Goal: Information Seeking & Learning: Learn about a topic

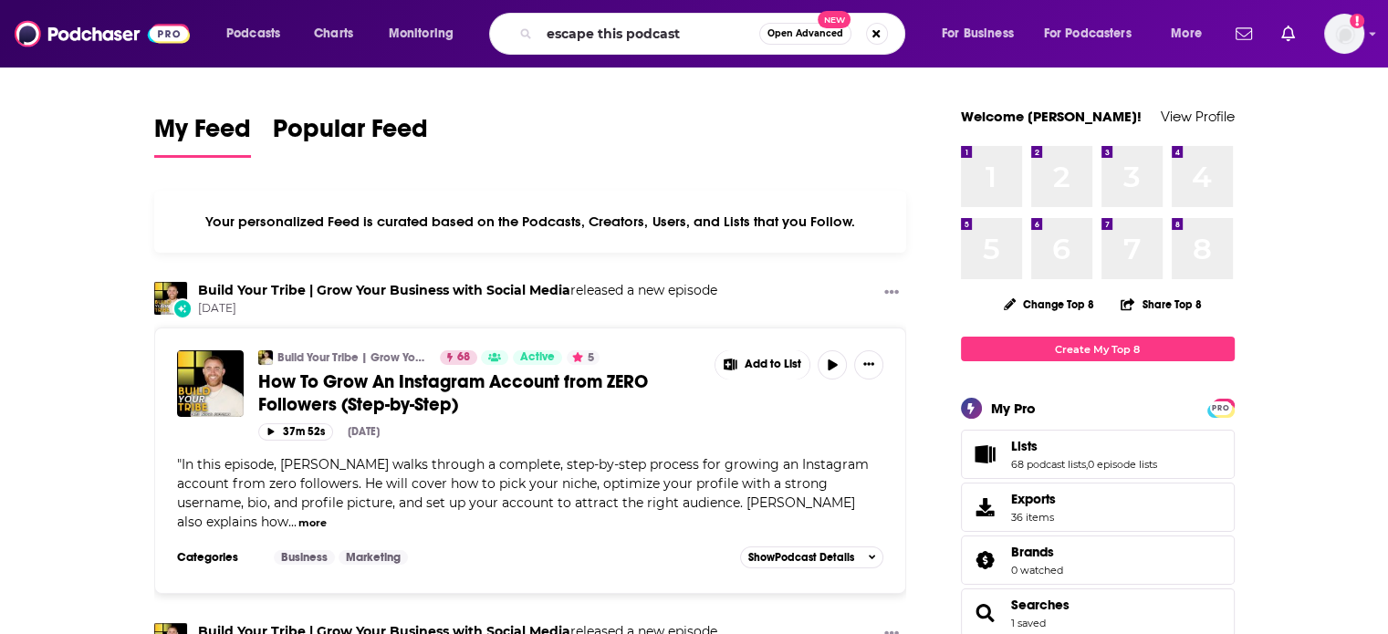
type input "escape this podcast"
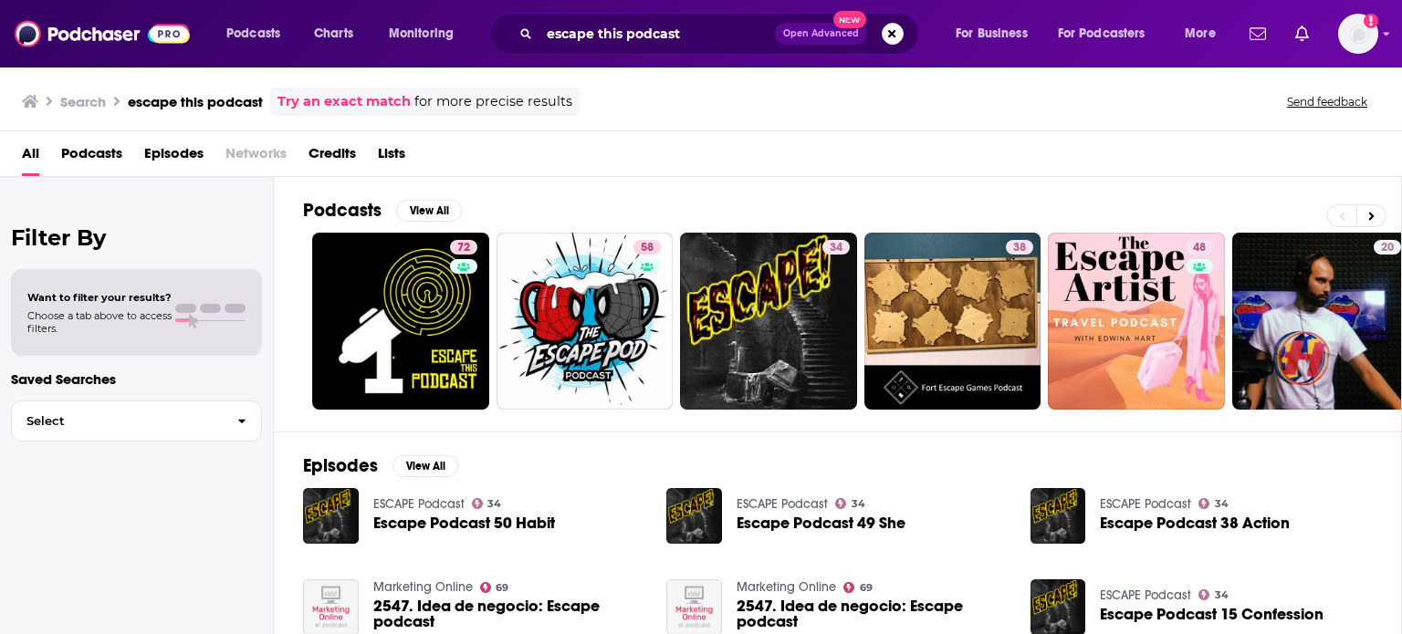
drag, startPoint x: 465, startPoint y: 249, endPoint x: 447, endPoint y: 276, distance: 32.1
click at [447, 276] on div "Power Score: 72" at bounding box center [462, 272] width 101 height 27
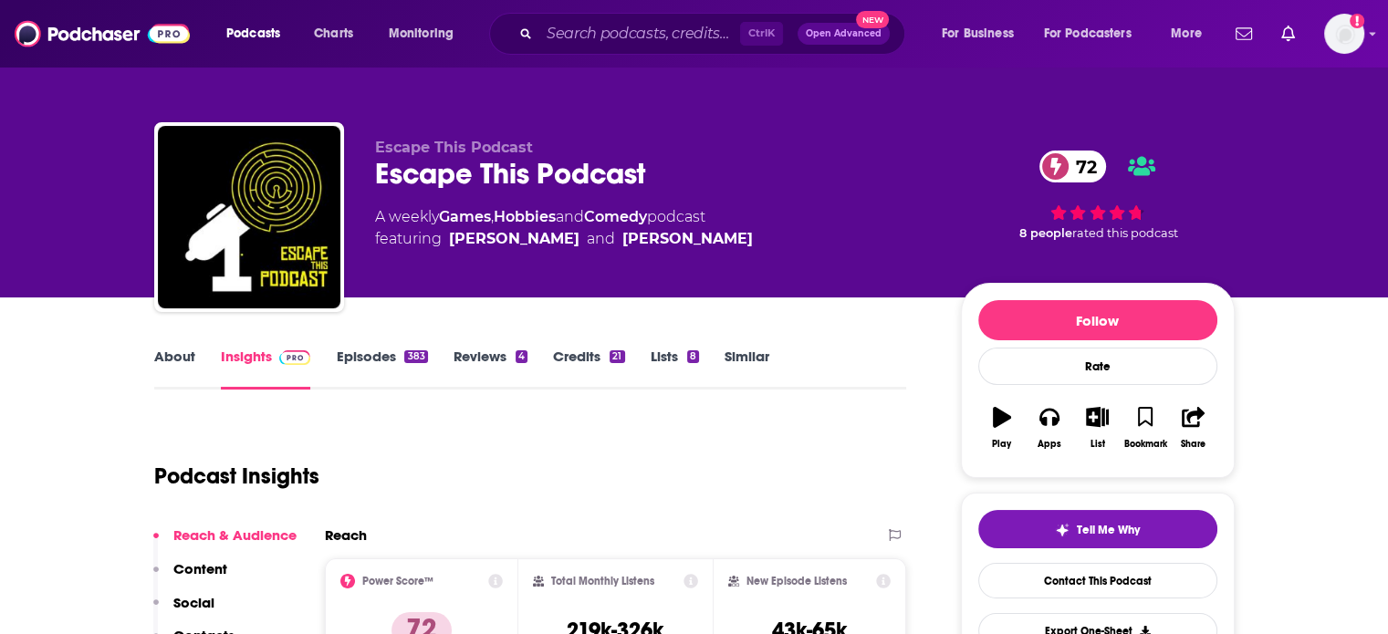
click at [360, 353] on link "Episodes 383" at bounding box center [381, 369] width 91 height 42
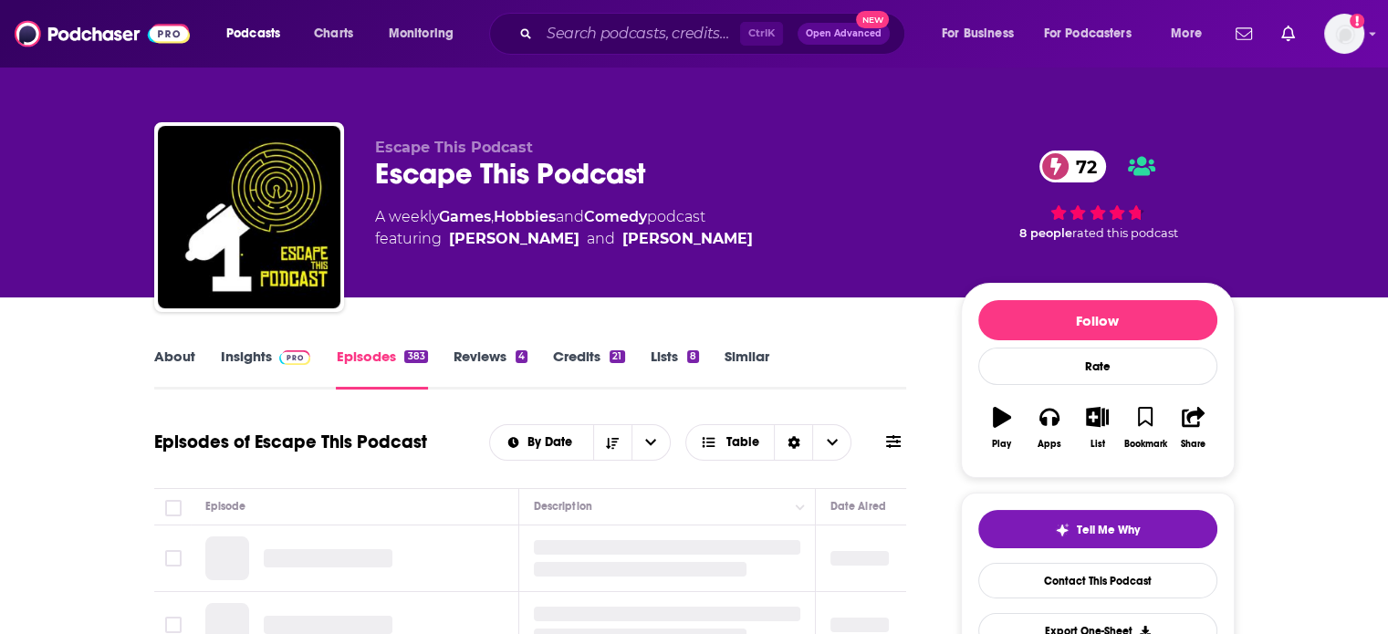
scroll to position [274, 0]
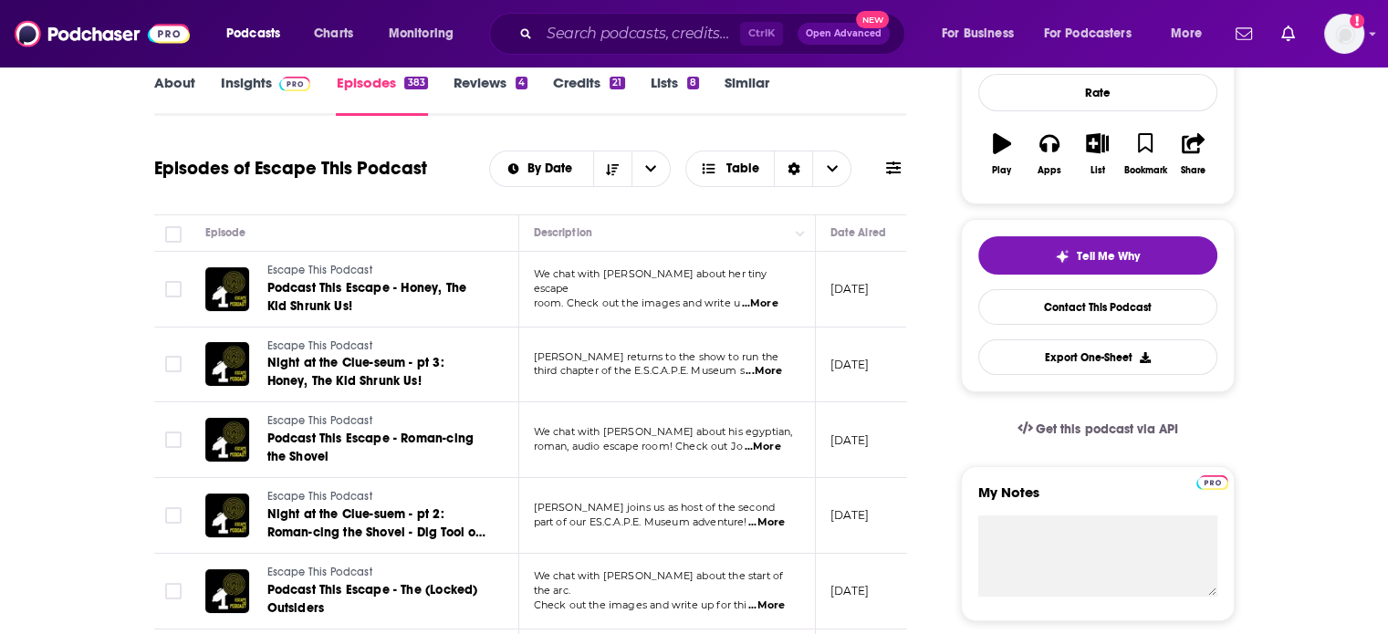
click at [544, 350] on span "[PERSON_NAME] returns to the show to run the" at bounding box center [656, 356] width 245 height 13
drag, startPoint x: 544, startPoint y: 350, endPoint x: 619, endPoint y: 350, distance: 74.8
click at [619, 350] on span "[PERSON_NAME] returns to the show to run the" at bounding box center [656, 356] width 245 height 13
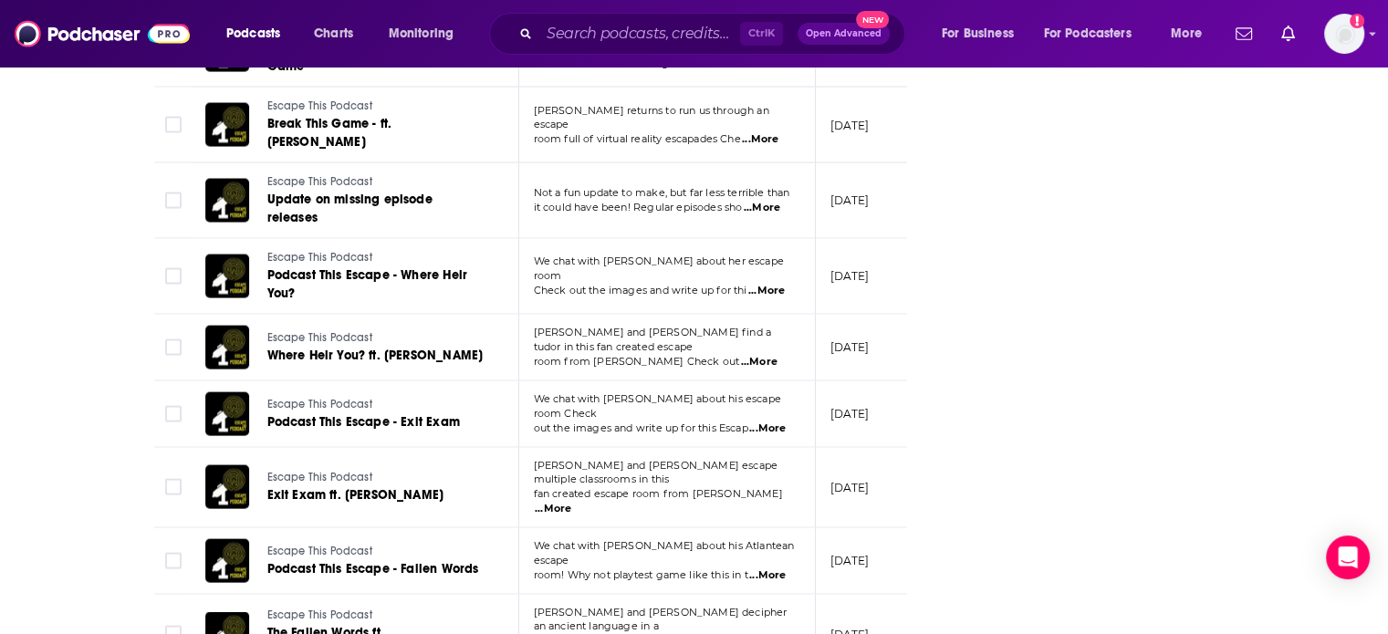
scroll to position [4197, 0]
